Goal: Task Accomplishment & Management: Manage account settings

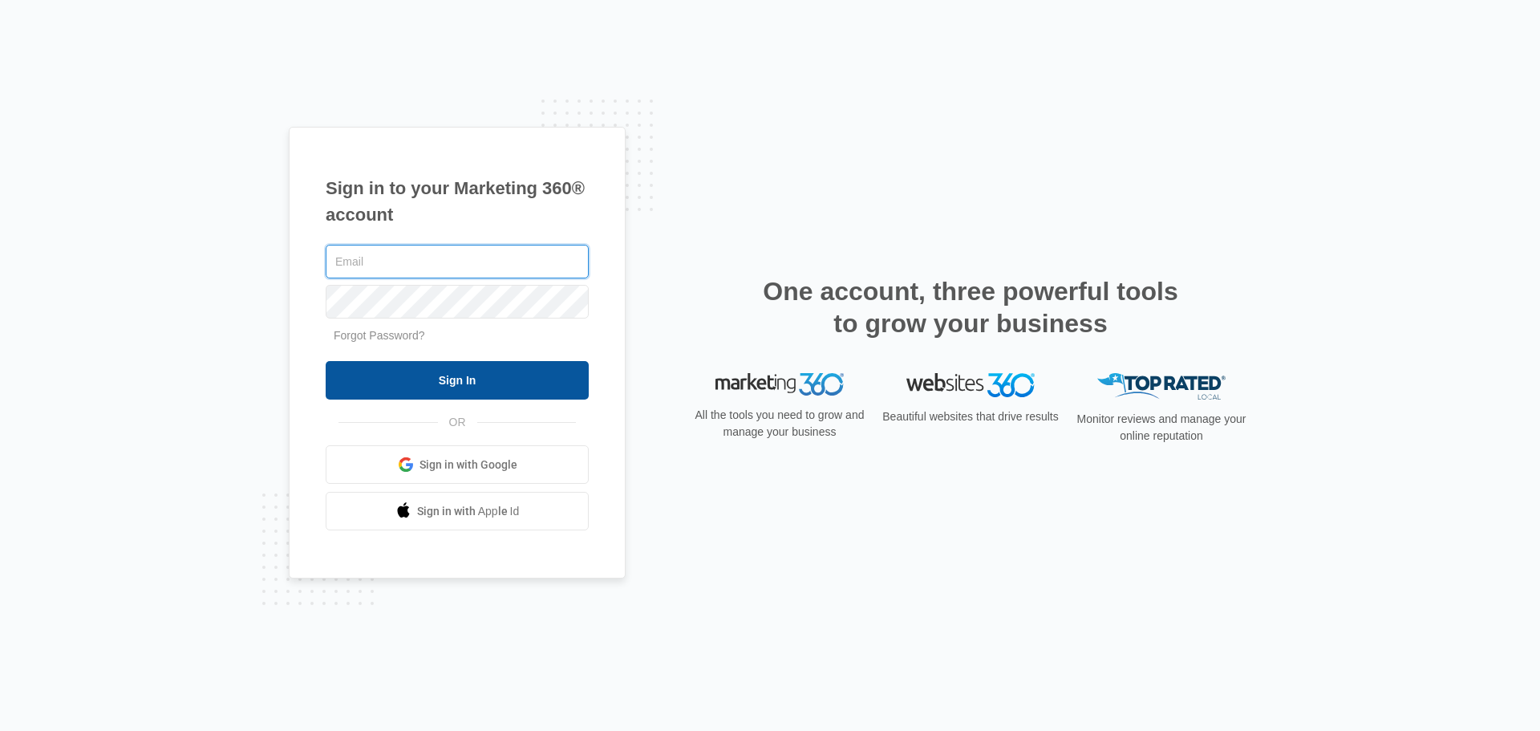
type input "Rlewis@Christihublerauto.com"
click at [545, 385] on input "Sign In" at bounding box center [457, 380] width 263 height 38
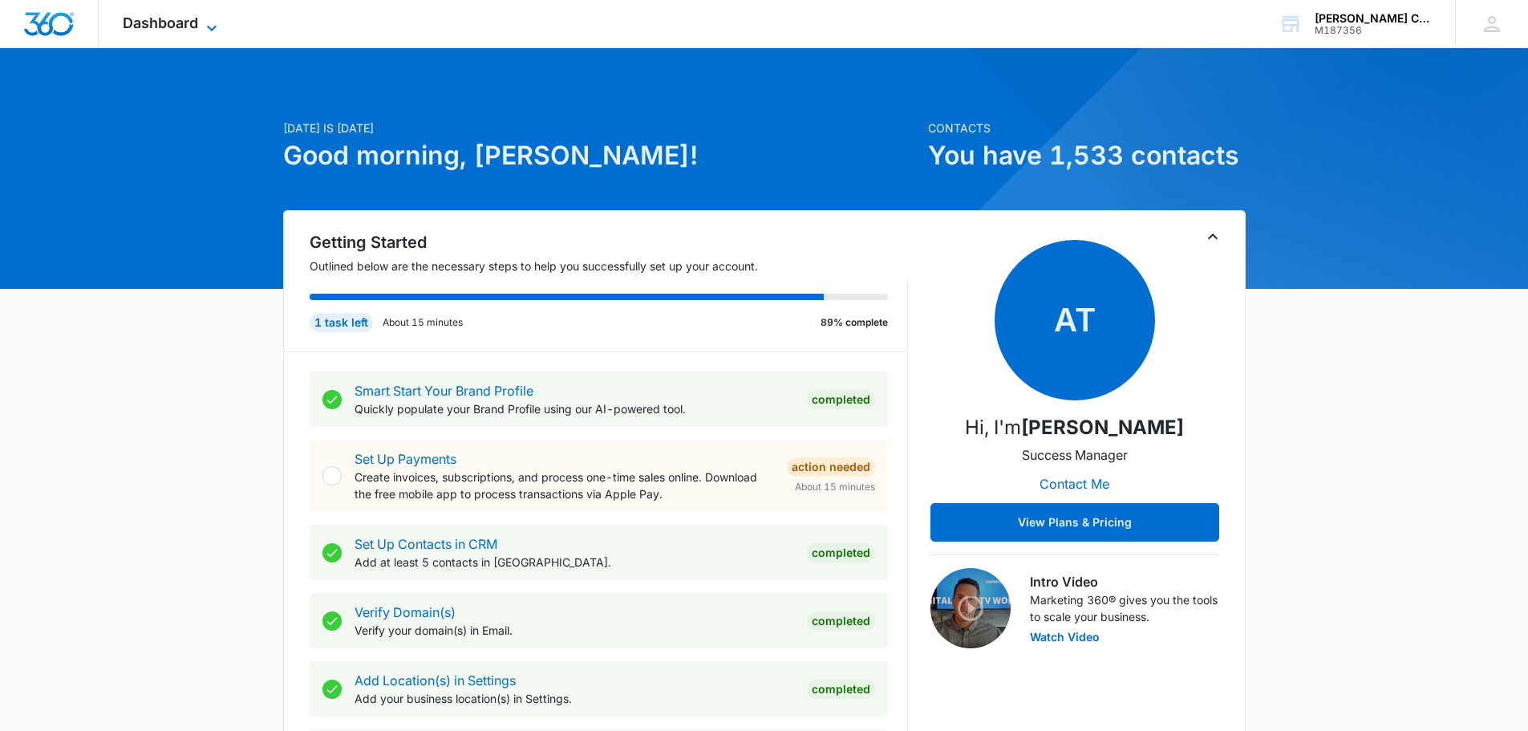
click at [211, 23] on icon at bounding box center [211, 27] width 19 height 19
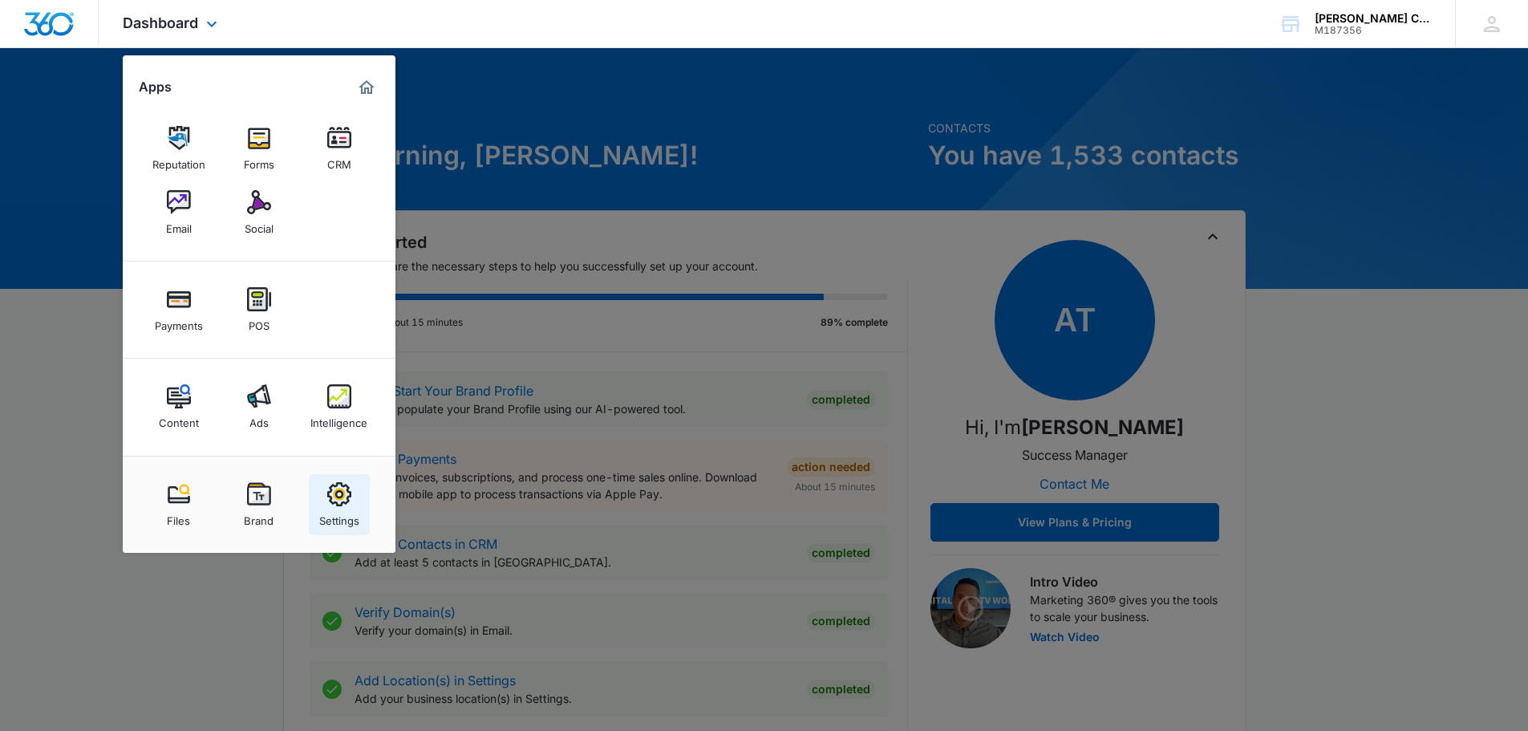
click at [332, 490] on img at bounding box center [339, 494] width 24 height 24
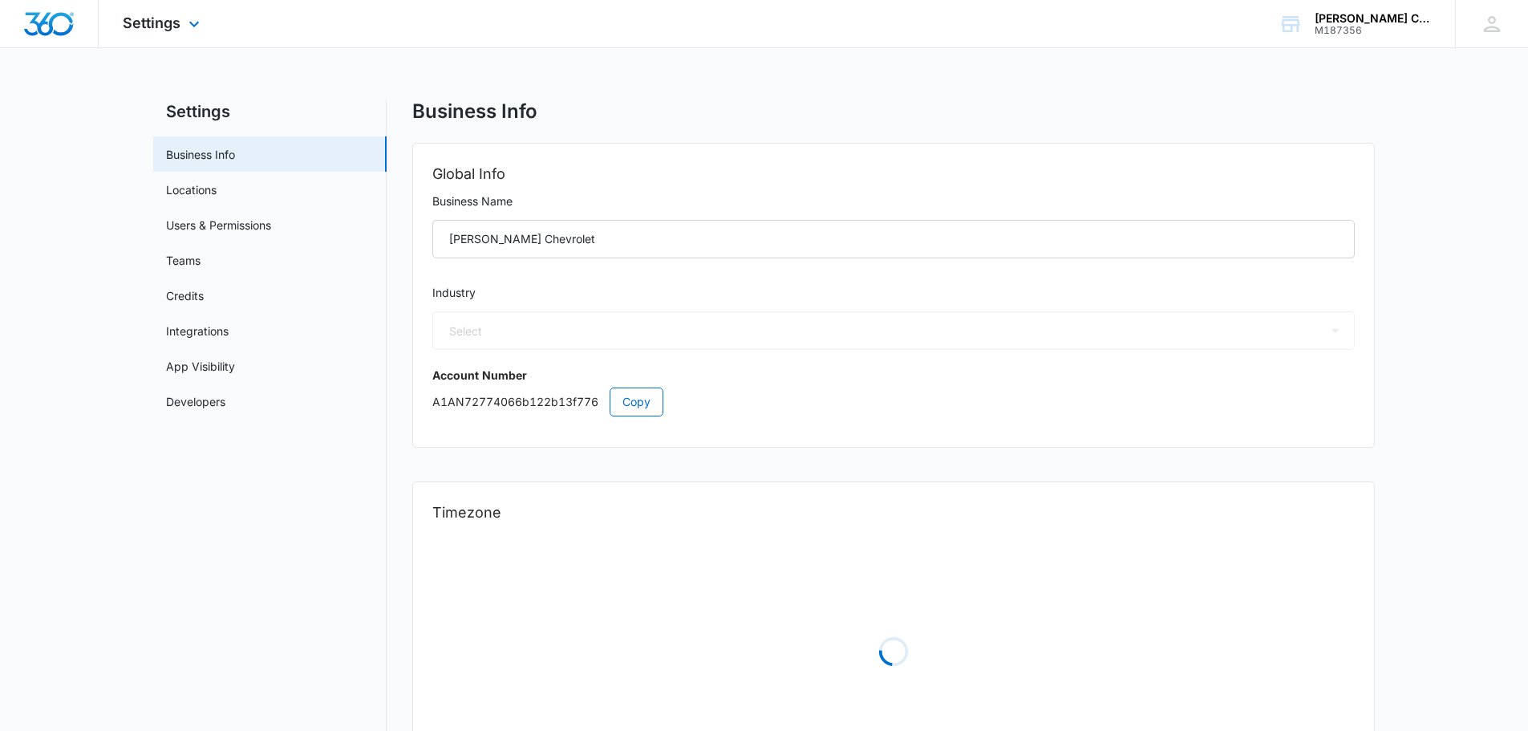
select select "52"
select select "US"
select select "America/New_York"
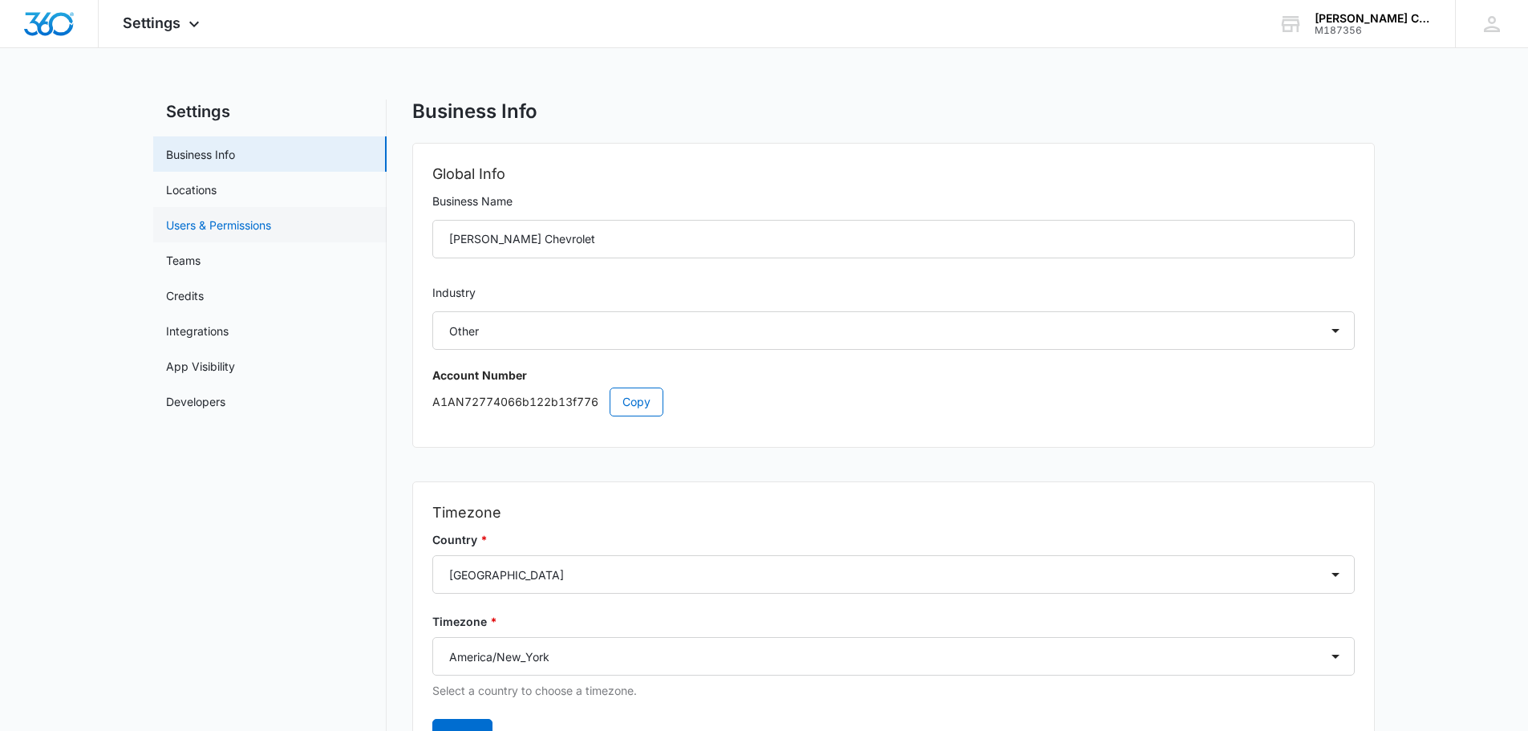
click at [226, 221] on link "Users & Permissions" at bounding box center [218, 225] width 105 height 17
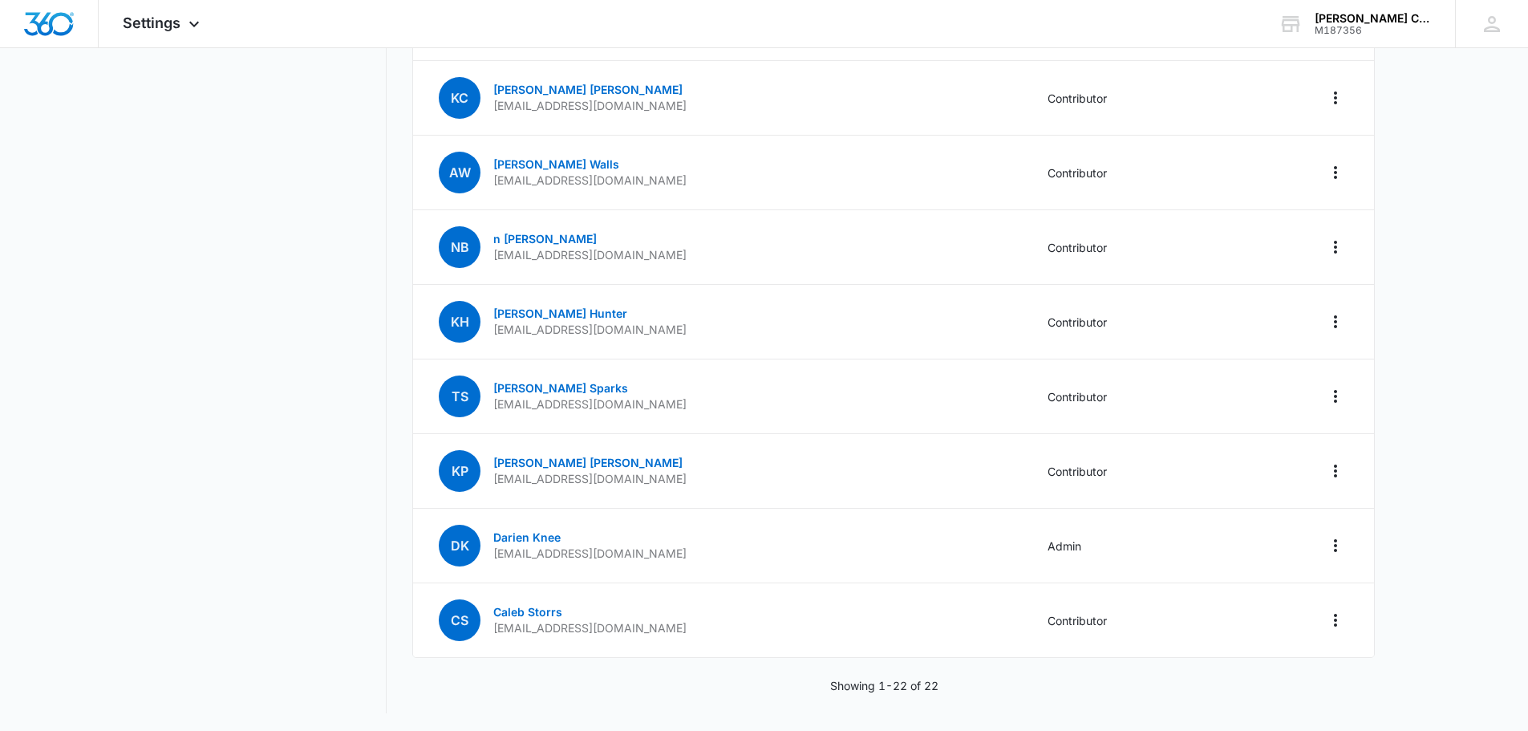
scroll to position [1236, 0]
click at [1334, 614] on icon "Actions" at bounding box center [1335, 618] width 3 height 13
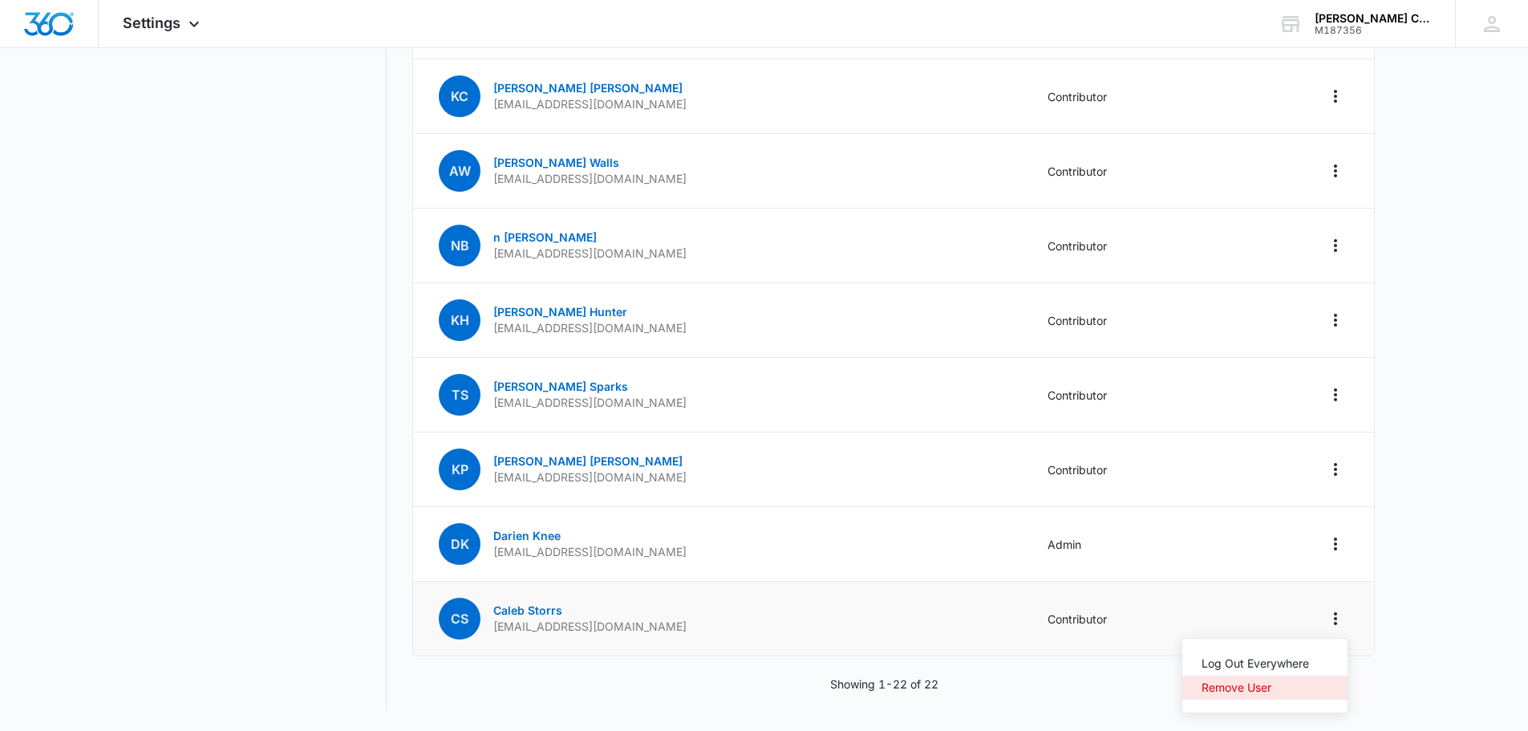
click at [1253, 685] on div "Remove User" at bounding box center [1254, 687] width 107 height 11
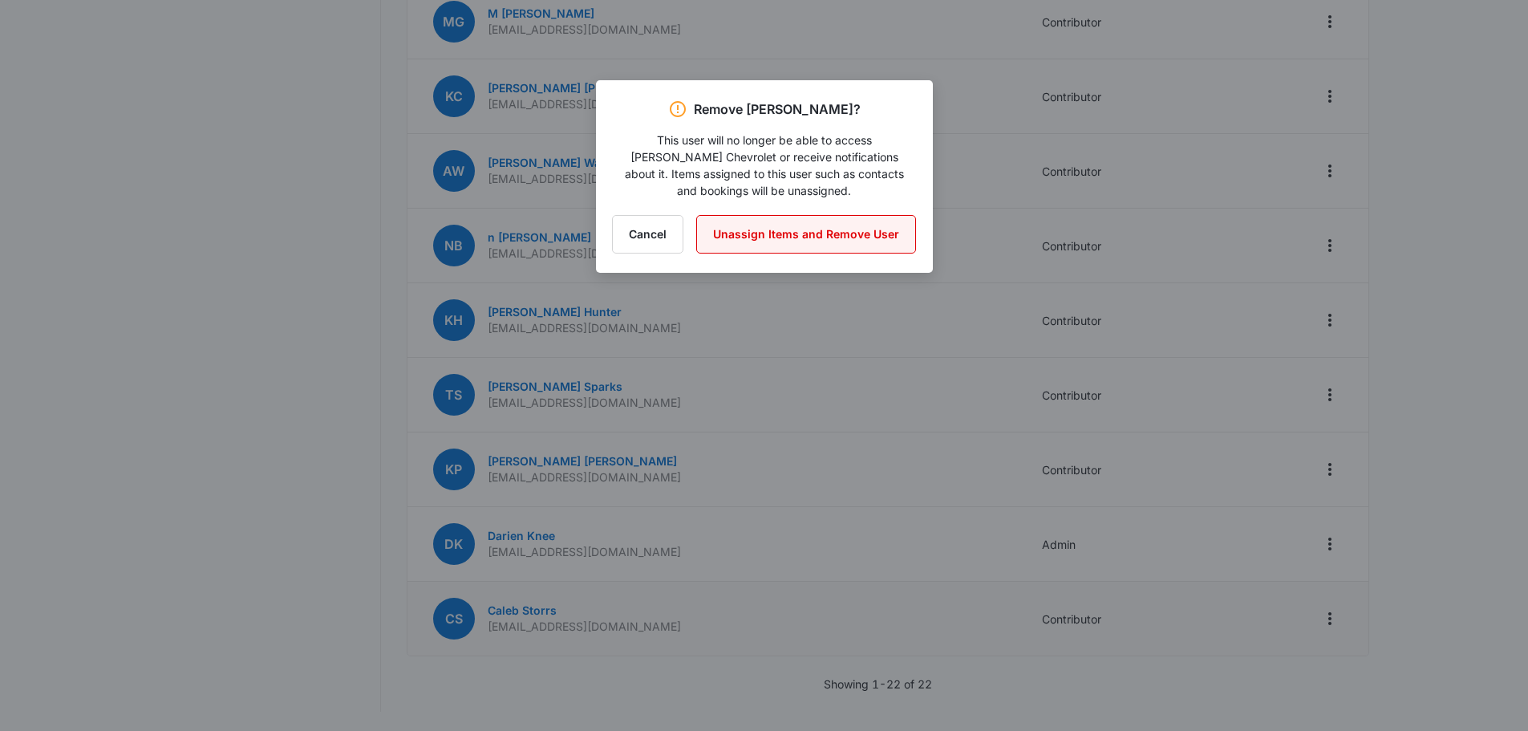
click at [829, 230] on button "Unassign Items and Remove User" at bounding box center [806, 234] width 220 height 38
